Goal: Information Seeking & Learning: Find specific fact

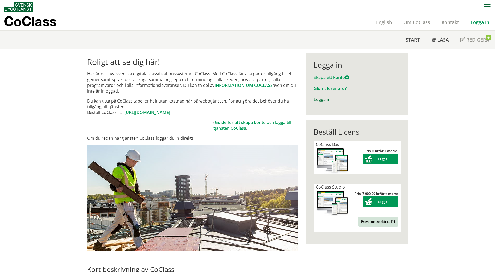
click at [321, 99] on link "Logga in" at bounding box center [322, 99] width 17 height 6
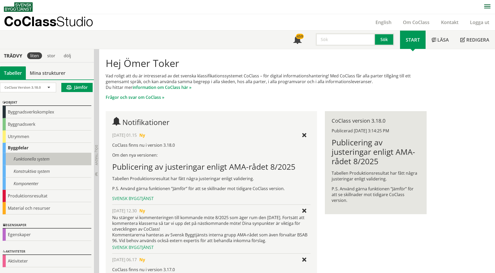
click at [40, 160] on div "Funktionella system" at bounding box center [47, 159] width 89 height 12
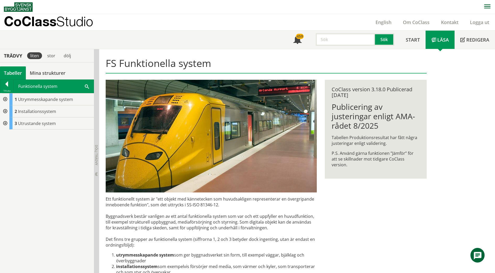
click at [335, 43] on input "text" at bounding box center [345, 39] width 59 height 13
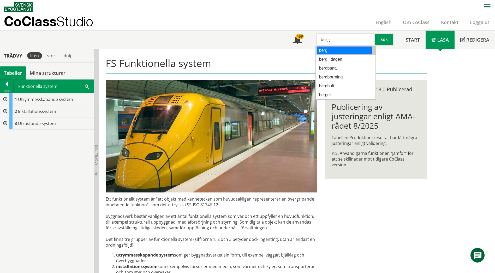
click at [333, 49] on div "berg" at bounding box center [344, 50] width 55 height 8
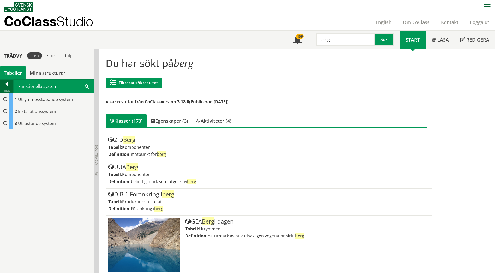
type input "berg"
click at [4, 85] on div at bounding box center [6, 84] width 13 height 7
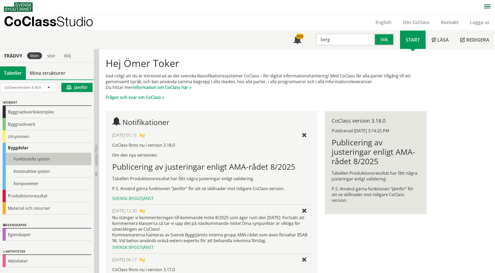
click at [45, 158] on div "Funktionella system" at bounding box center [47, 159] width 89 height 12
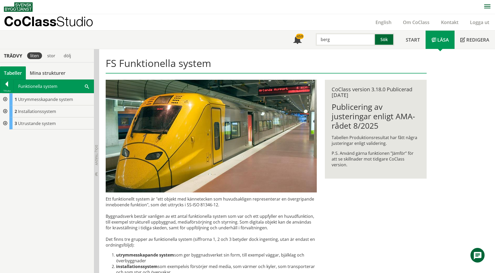
click at [385, 39] on button "Sök" at bounding box center [384, 39] width 19 height 13
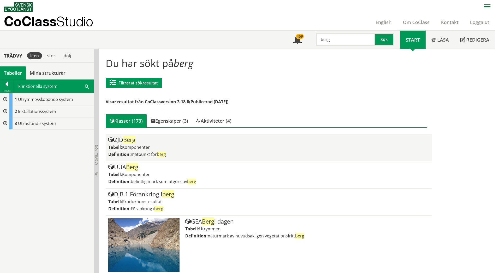
click at [123, 142] on div "[PERSON_NAME]" at bounding box center [268, 140] width 321 height 6
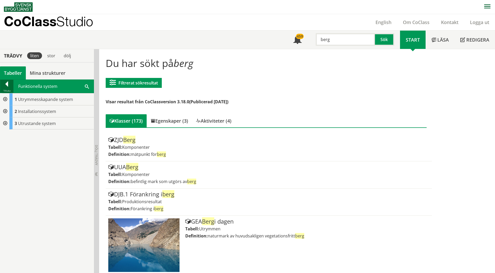
click at [7, 85] on div at bounding box center [6, 84] width 13 height 7
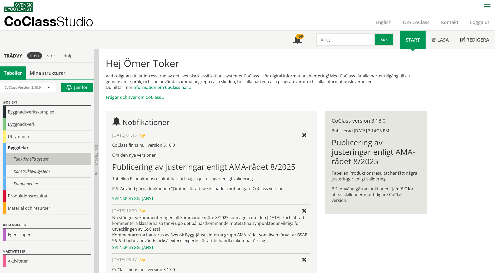
click at [36, 161] on div "Funktionella system" at bounding box center [47, 159] width 89 height 12
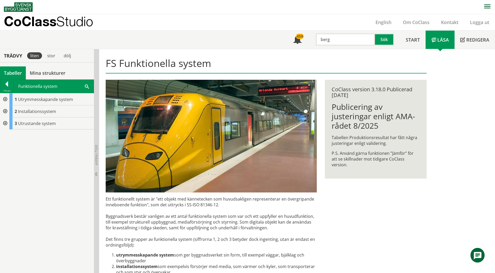
click at [4, 98] on div at bounding box center [4, 99] width 9 height 12
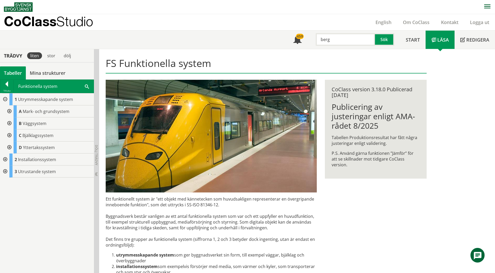
click at [10, 110] on div at bounding box center [8, 111] width 9 height 12
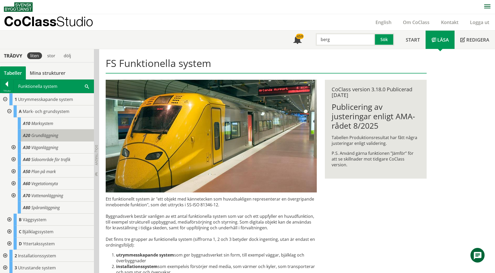
click at [46, 136] on span "Grundläggning" at bounding box center [44, 135] width 27 height 6
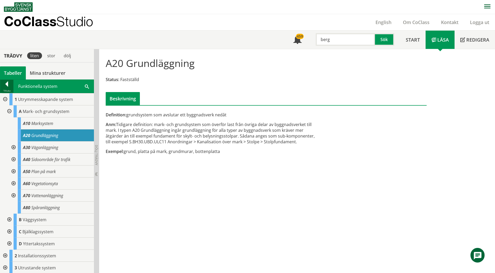
click at [4, 81] on div at bounding box center [6, 84] width 13 height 7
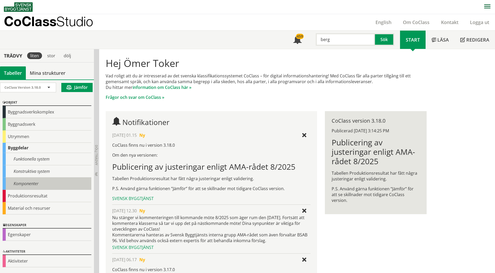
click at [38, 181] on div "Komponenter" at bounding box center [47, 183] width 89 height 12
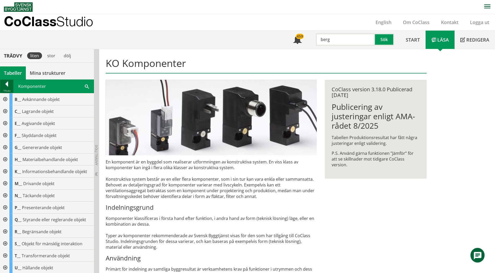
click at [6, 84] on div at bounding box center [6, 84] width 13 height 7
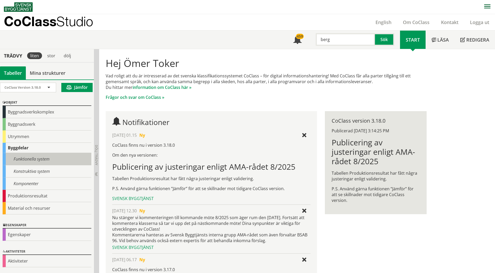
click at [42, 156] on div "Funktionella system" at bounding box center [47, 159] width 89 height 12
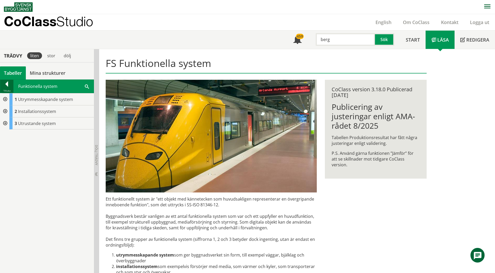
click at [9, 84] on div at bounding box center [6, 84] width 13 height 7
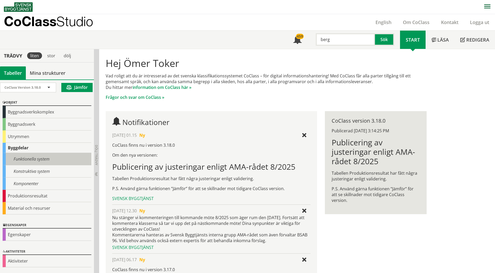
click at [47, 158] on div "Funktionella system" at bounding box center [47, 159] width 89 height 12
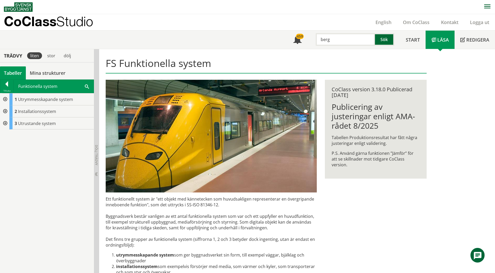
click at [390, 39] on button "Sök" at bounding box center [384, 39] width 19 height 13
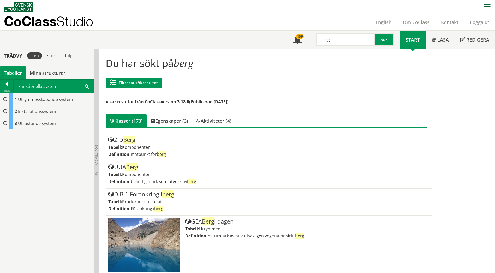
click at [335, 41] on input "berg" at bounding box center [345, 39] width 59 height 13
click at [386, 41] on button "Sök" at bounding box center [384, 39] width 19 height 13
click at [4, 98] on div at bounding box center [4, 99] width 9 height 12
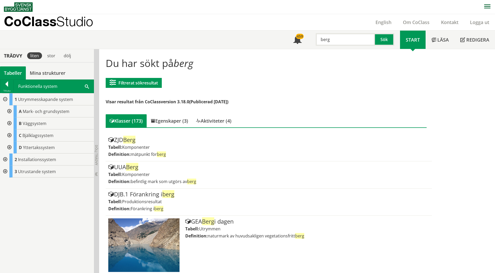
click at [7, 109] on div at bounding box center [8, 111] width 9 height 12
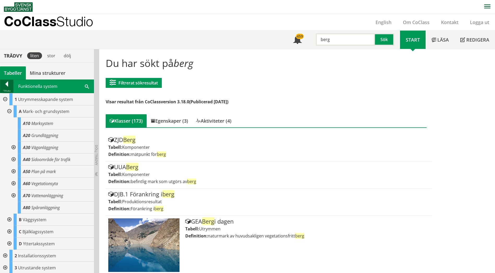
click at [8, 87] on div at bounding box center [6, 84] width 13 height 7
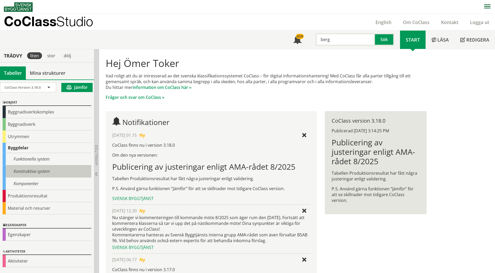
click at [25, 172] on div "Konstruktiva system" at bounding box center [47, 171] width 89 height 12
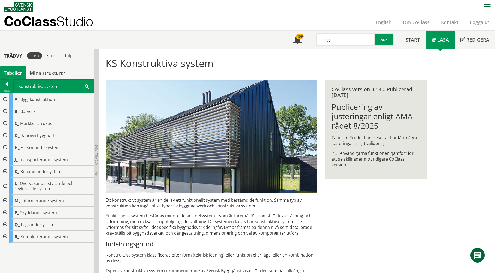
click at [4, 122] on div at bounding box center [4, 123] width 9 height 12
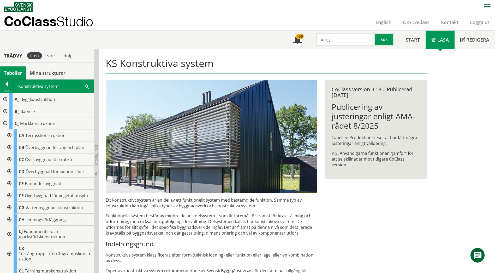
click at [11, 135] on div at bounding box center [8, 135] width 9 height 12
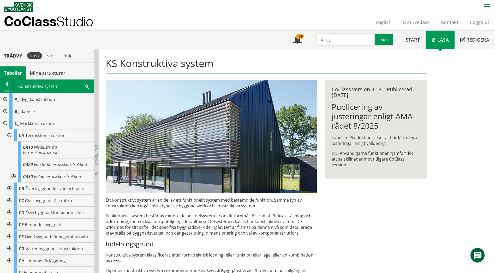
click at [4, 123] on div at bounding box center [4, 123] width 9 height 12
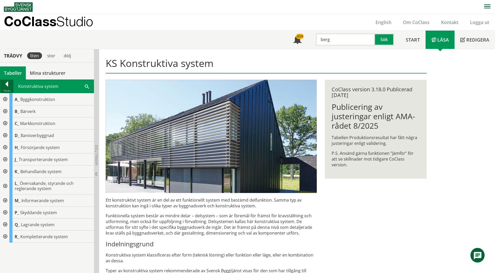
click at [5, 85] on div at bounding box center [6, 84] width 13 height 7
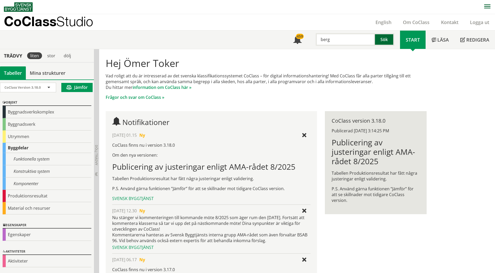
click at [386, 42] on button "Sök" at bounding box center [384, 39] width 19 height 13
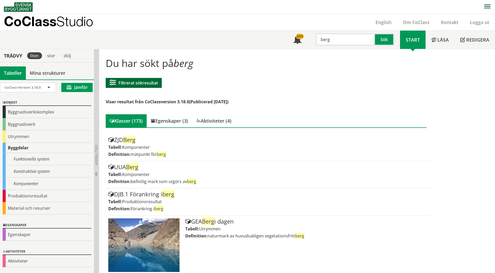
click at [150, 81] on button "Filtrerat sökresultat" at bounding box center [134, 83] width 56 height 10
